Goal: Find specific page/section: Find specific page/section

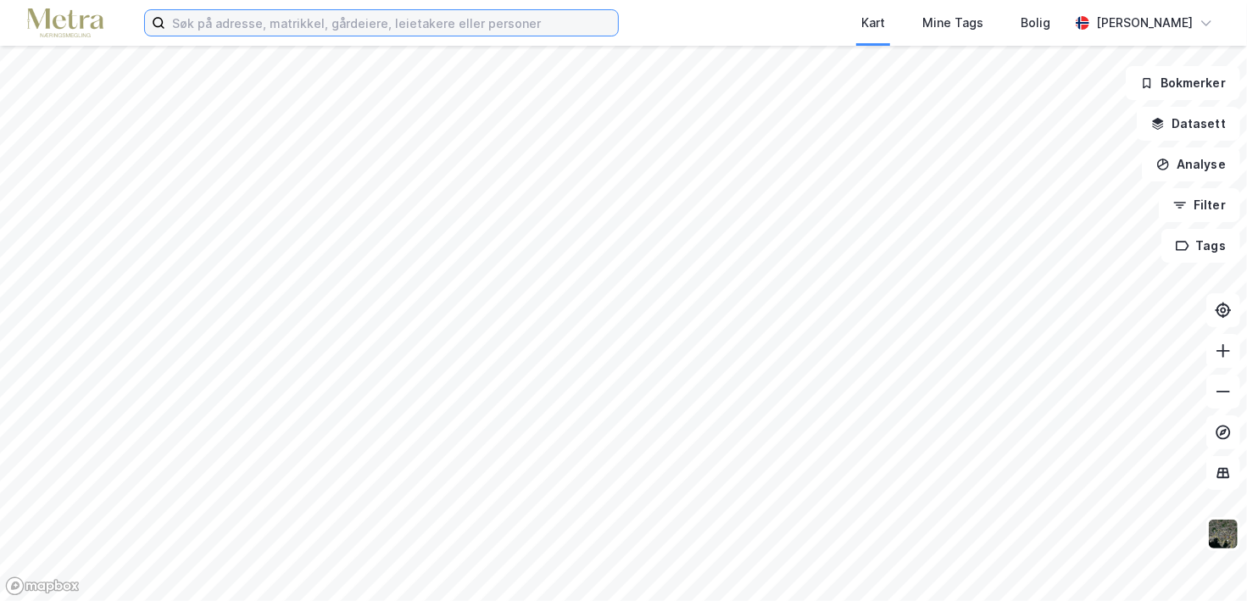
click at [334, 30] on input at bounding box center [391, 22] width 453 height 25
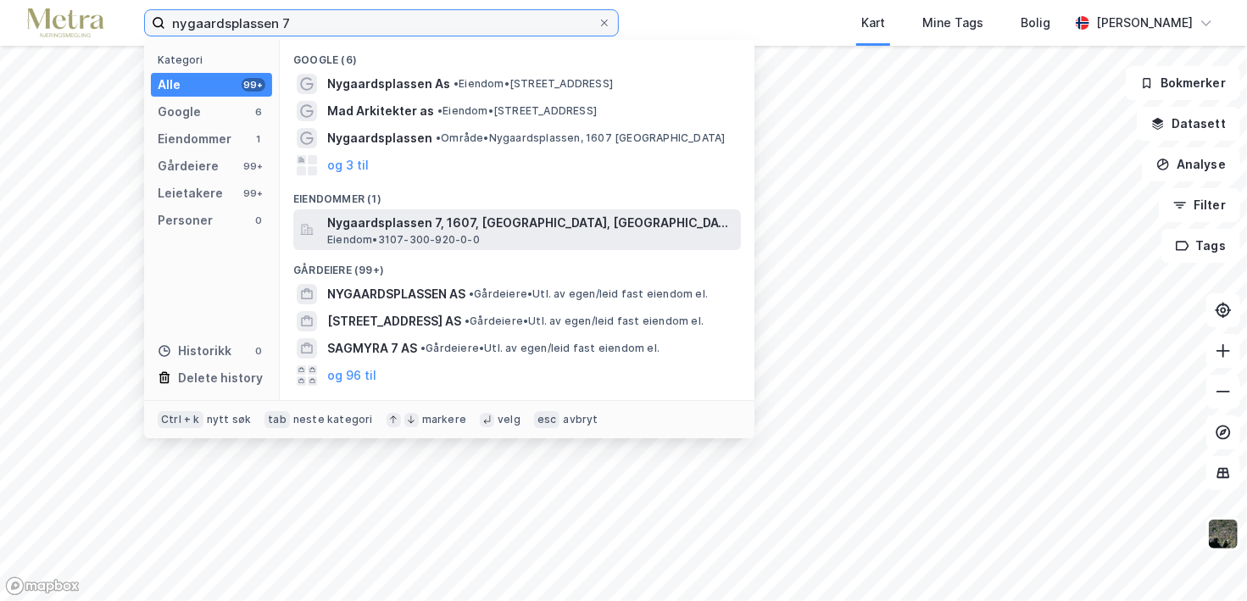
type input "nygaardsplassen 7"
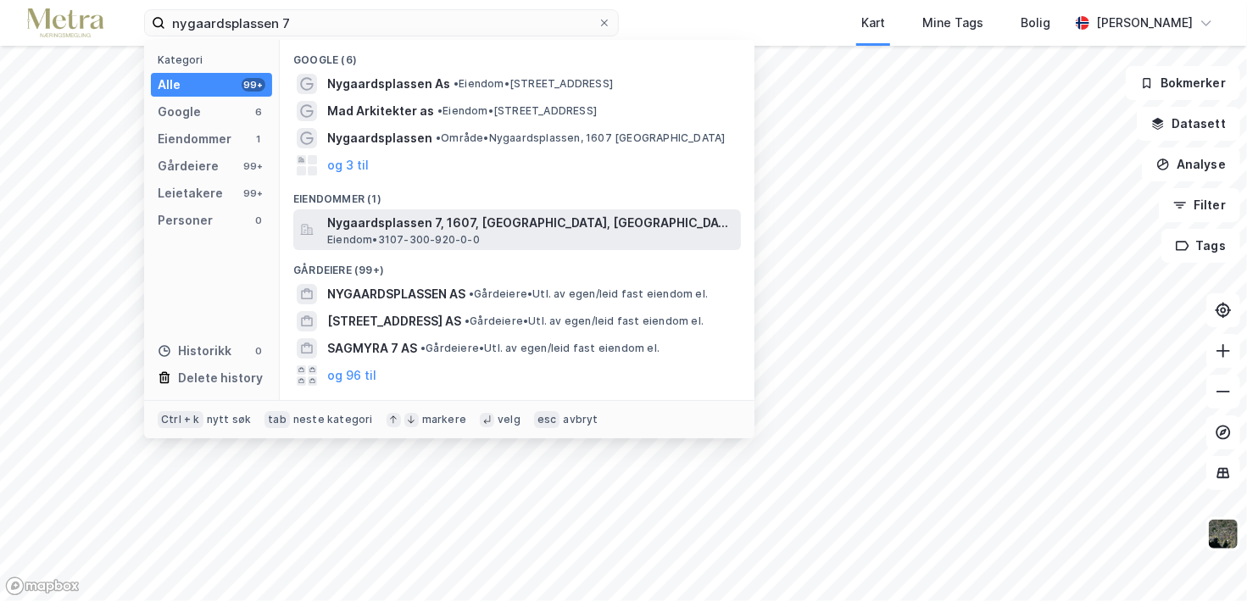
click at [435, 217] on span "Nygaardsplassen 7, 1607, [GEOGRAPHIC_DATA], [GEOGRAPHIC_DATA]" at bounding box center [530, 223] width 407 height 20
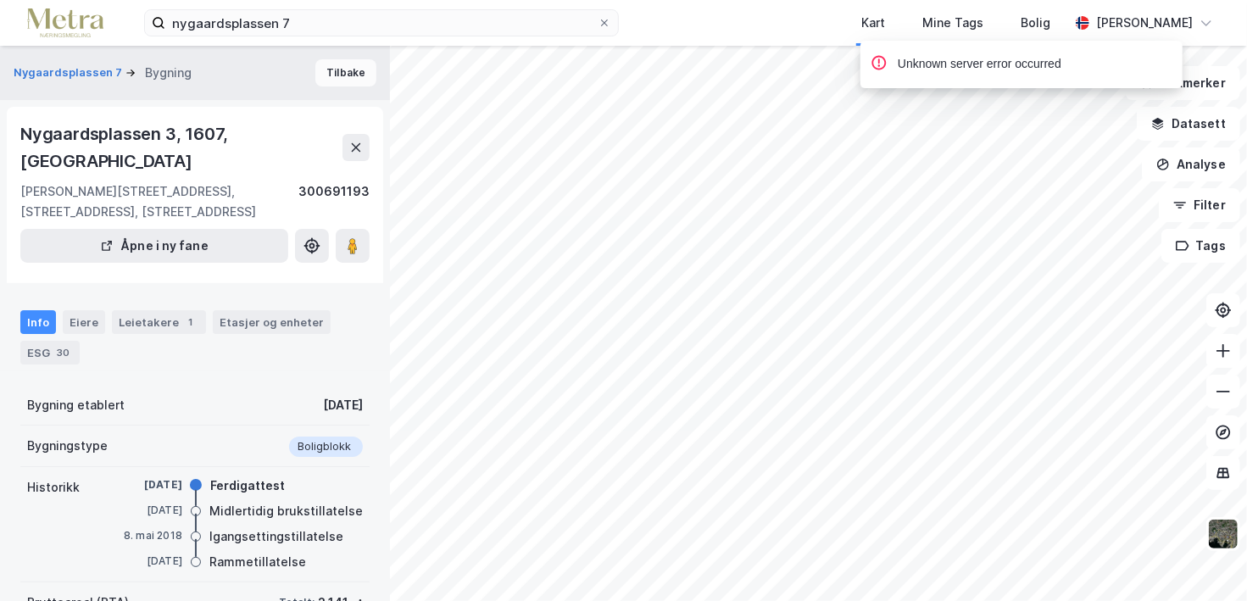
click at [331, 78] on button "Tilbake" at bounding box center [345, 72] width 61 height 27
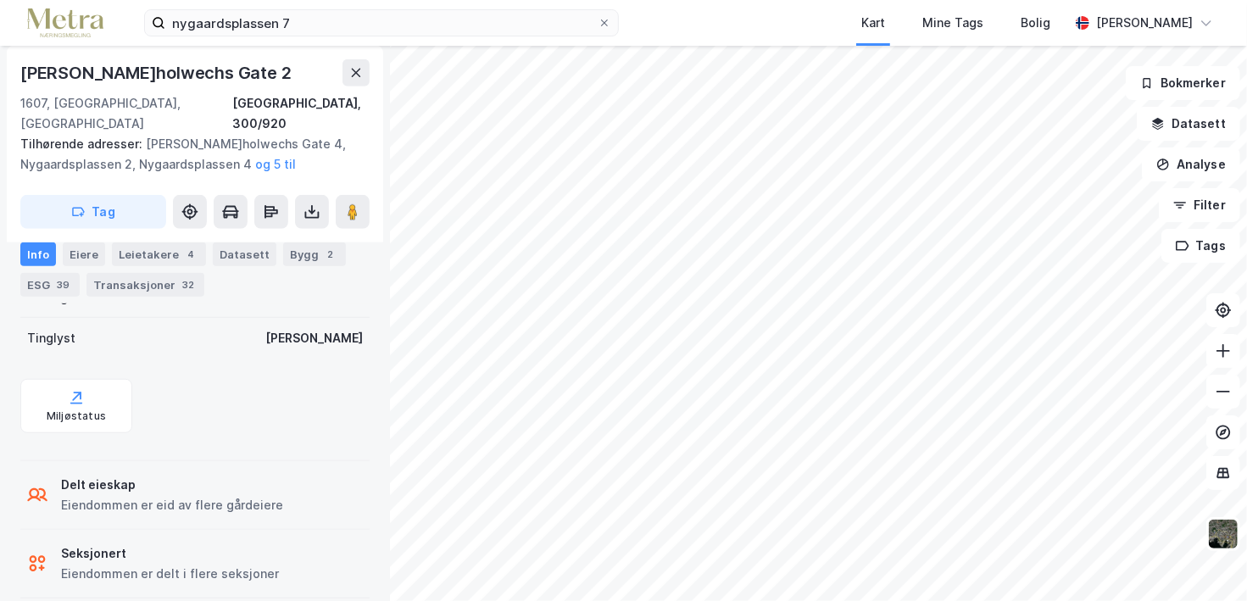
scroll to position [654, 0]
click at [110, 541] on div "Seksjonert" at bounding box center [170, 551] width 218 height 20
